Goal: Book appointment/travel/reservation

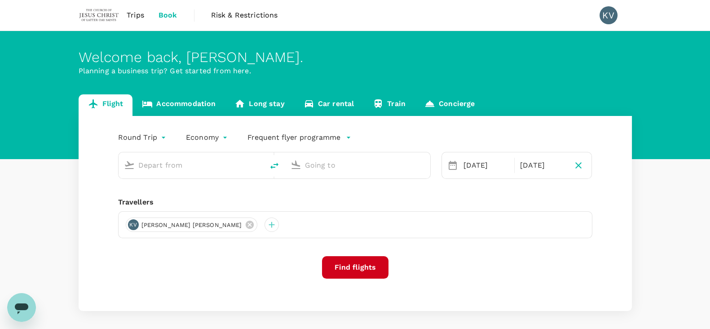
type input "[GEOGRAPHIC_DATA], [GEOGRAPHIC_DATA] (any)"
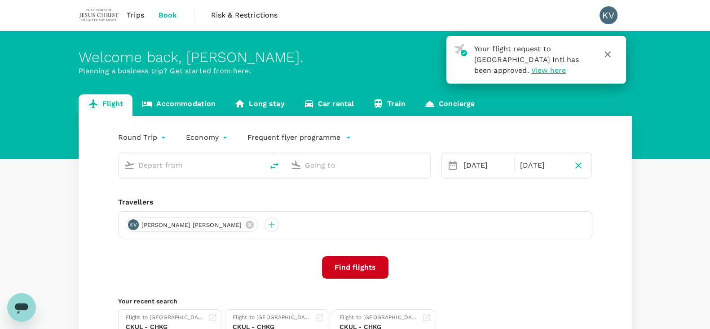
type input "[GEOGRAPHIC_DATA], [GEOGRAPHIC_DATA] (any)"
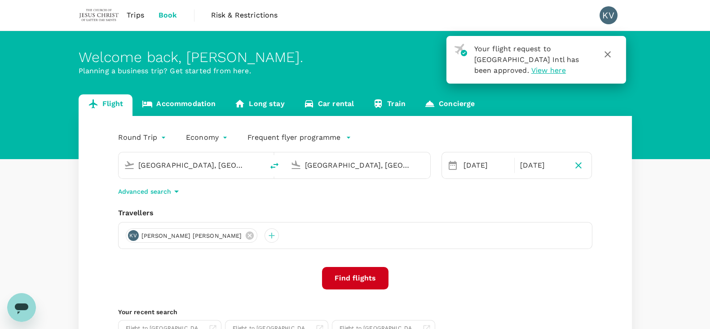
click at [531, 73] on span "View here" at bounding box center [548, 70] width 35 height 9
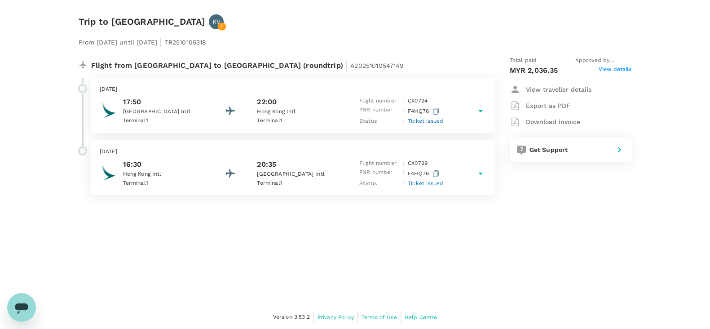
drag, startPoint x: 531, startPoint y: 219, endPoint x: 531, endPoint y: 198, distance: 20.2
click at [531, 219] on div "Trip to [GEOGRAPHIC_DATA] KV From [DATE] until [DATE] | TR2510105318 Flight fro…" at bounding box center [355, 152] width 710 height 305
